Goal: Task Accomplishment & Management: Manage account settings

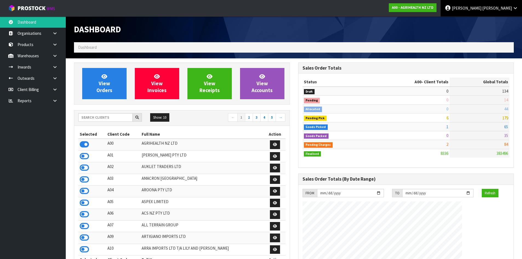
scroll to position [415, 224]
click at [92, 119] on input "text" at bounding box center [105, 117] width 54 height 8
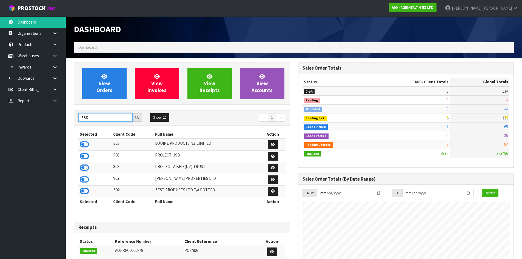
type input "PRO"
click at [85, 169] on icon at bounding box center [84, 168] width 9 height 8
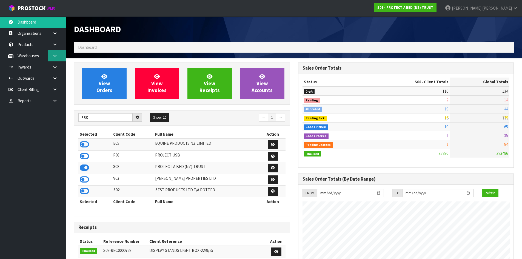
click at [53, 59] on link at bounding box center [57, 55] width 18 height 11
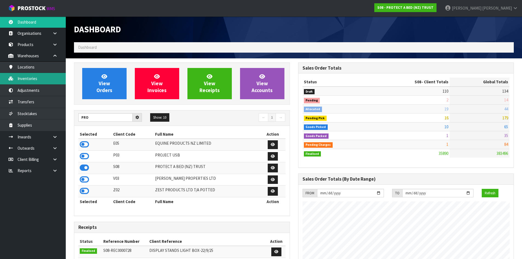
click at [49, 75] on link "Inventories" at bounding box center [33, 78] width 66 height 11
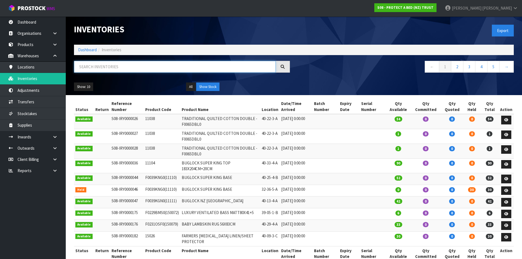
click at [107, 65] on input "text" at bounding box center [175, 67] width 202 height 12
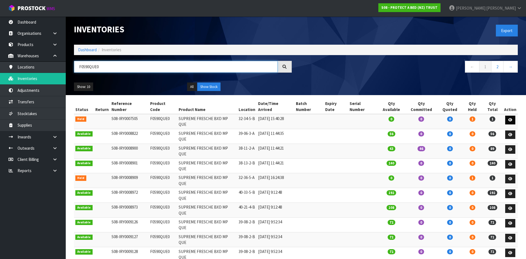
type input "F0590QUE0"
click at [511, 118] on icon at bounding box center [510, 120] width 4 height 4
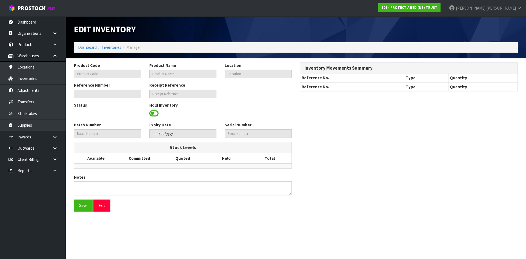
type input "F0590QUE0"
type input "SUPREME FRESCHE BXD MP QUE"
type input "32-34-5-B"
type input "S08-IRY0007505"
type textarea "PD"
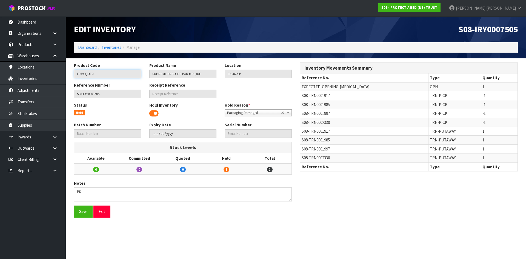
click at [84, 72] on input "F0590QUE0" at bounding box center [107, 74] width 67 height 8
click at [115, 45] on link "Inventories" at bounding box center [112, 47] width 20 height 5
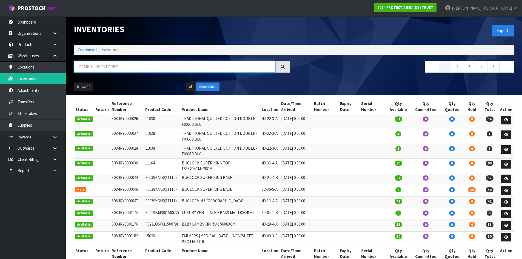
click at [115, 69] on input "text" at bounding box center [175, 67] width 202 height 12
paste input "F0590QUE0"
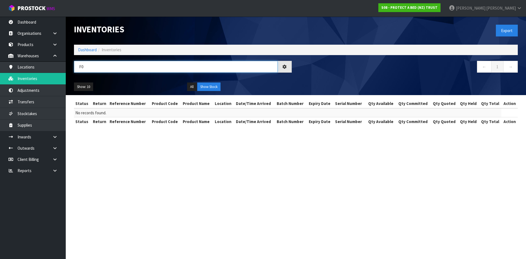
type input "F"
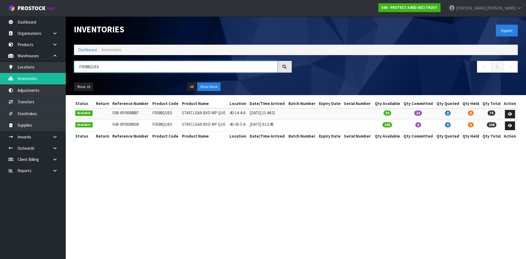
click at [102, 65] on input "F0588QUE0" at bounding box center [176, 67] width 204 height 12
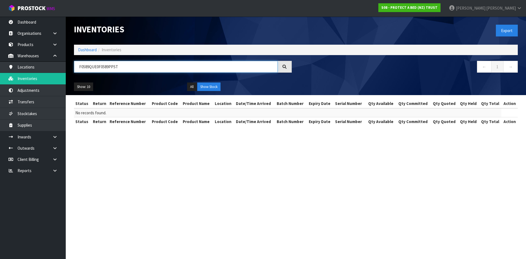
drag, startPoint x: 98, startPoint y: 67, endPoint x: 71, endPoint y: 73, distance: 27.6
click at [71, 73] on div "F0589QUE0F0589PPST" at bounding box center [183, 69] width 226 height 16
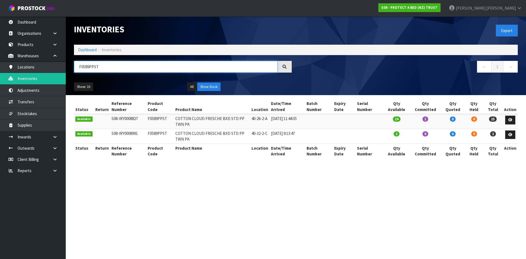
click at [97, 67] on input "F0589PPST" at bounding box center [176, 67] width 204 height 12
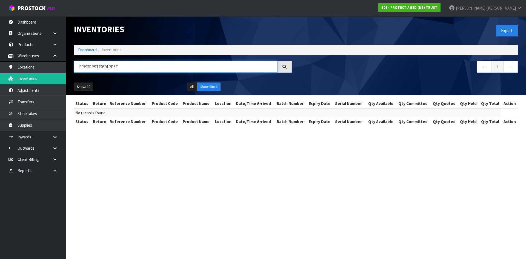
drag, startPoint x: 98, startPoint y: 67, endPoint x: 75, endPoint y: 73, distance: 24.2
click at [75, 73] on div "F0592PPSTF0591PPST" at bounding box center [183, 69] width 226 height 16
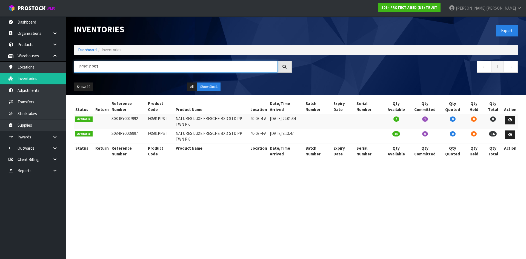
click at [99, 70] on input "F0591PPST" at bounding box center [176, 67] width 204 height 12
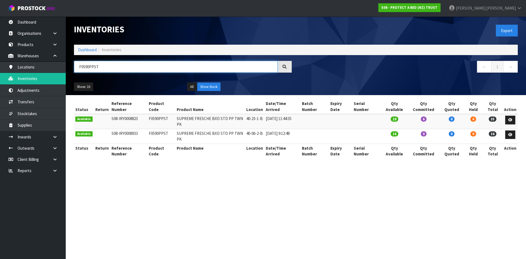
type input "F0590PPST"
drag, startPoint x: 98, startPoint y: 68, endPoint x: 71, endPoint y: 70, distance: 26.9
click at [73, 71] on div "F0590PPST" at bounding box center [183, 69] width 226 height 16
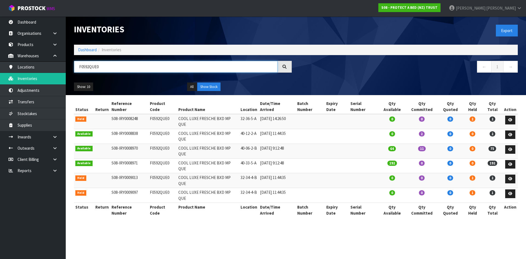
type input "F0592QUE0"
click at [518, 10] on link "Karlene Christie" at bounding box center [485, 8] width 81 height 16
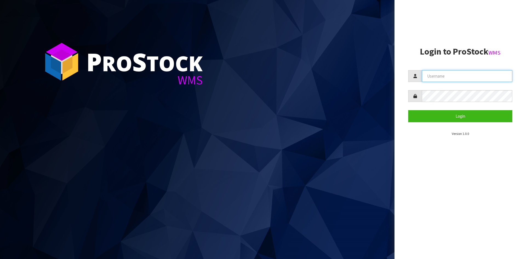
type input "[PERSON_NAME]"
click at [443, 81] on input "[PERSON_NAME]" at bounding box center [467, 76] width 90 height 12
click at [432, 131] on footer "Version 1.0.0" at bounding box center [460, 133] width 104 height 6
